Goal: Check status: Check status

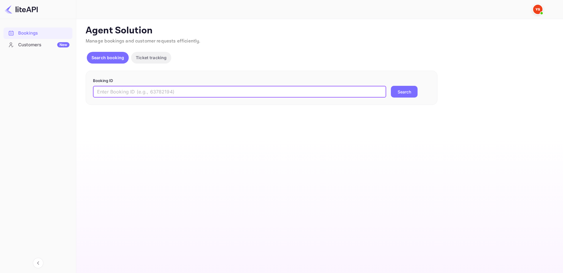
click at [245, 92] on input "text" at bounding box center [239, 92] width 293 height 12
type input "8514077"
click at [403, 93] on button "Search" at bounding box center [404, 92] width 27 height 12
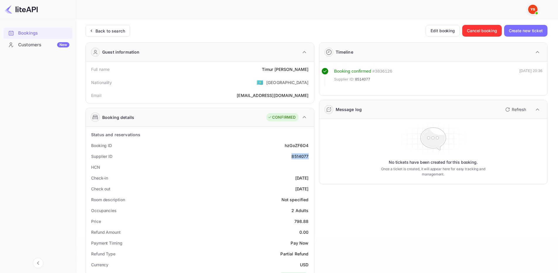
drag, startPoint x: 292, startPoint y: 154, endPoint x: 311, endPoint y: 153, distance: 18.8
click at [312, 154] on div "Supplier ID 8514077" at bounding box center [200, 156] width 224 height 11
copy div "8514077"
drag, startPoint x: 273, startPoint y: 70, endPoint x: 308, endPoint y: 70, distance: 35.5
click at [308, 70] on div "Full name [PERSON_NAME]" at bounding box center [200, 69] width 224 height 11
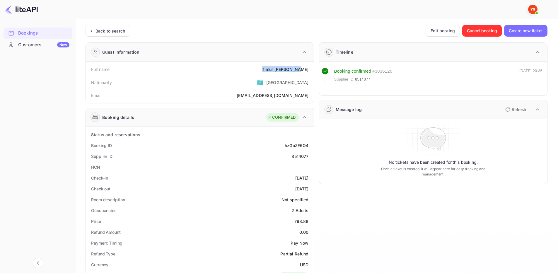
copy div "[PERSON_NAME]"
drag, startPoint x: 293, startPoint y: 220, endPoint x: 313, endPoint y: 219, distance: 20.6
copy div "798.88"
